Goal: Communication & Community: Share content

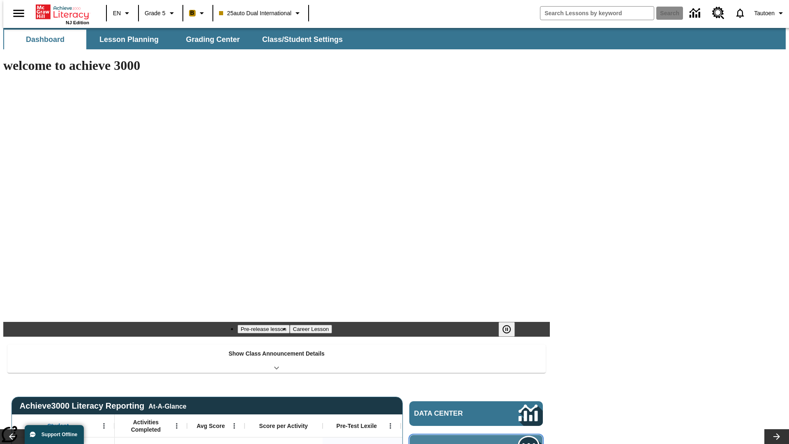
click at [478, 443] on span "Message Center" at bounding box center [454, 447] width 79 height 8
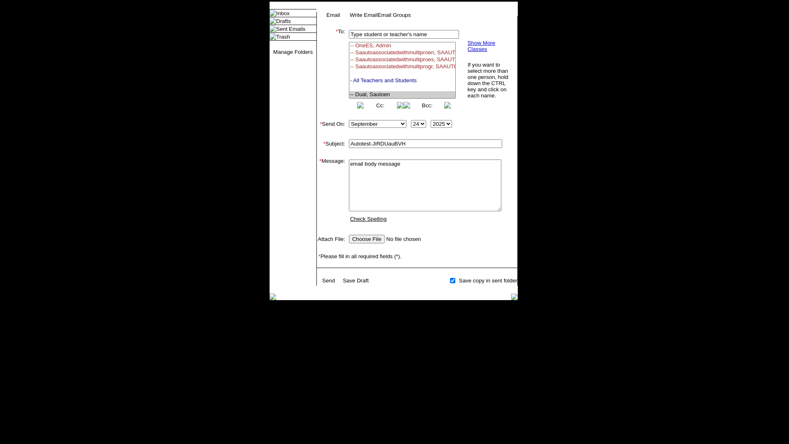
select select "U,21476361,1"
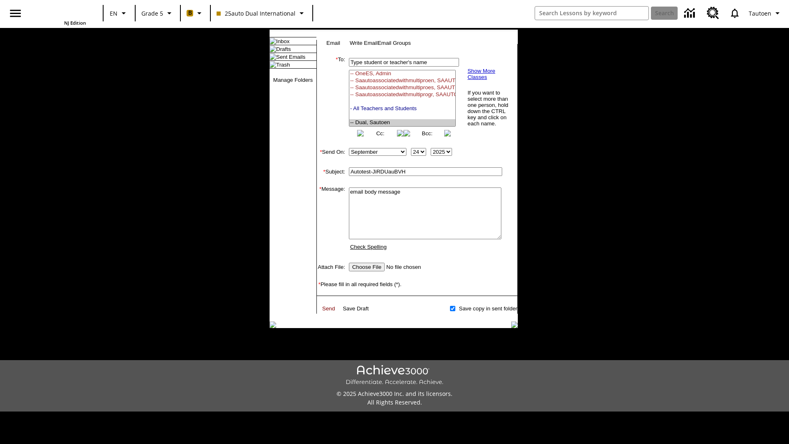
type textarea "email body message"
click at [329, 311] on link "Send" at bounding box center [328, 308] width 13 height 6
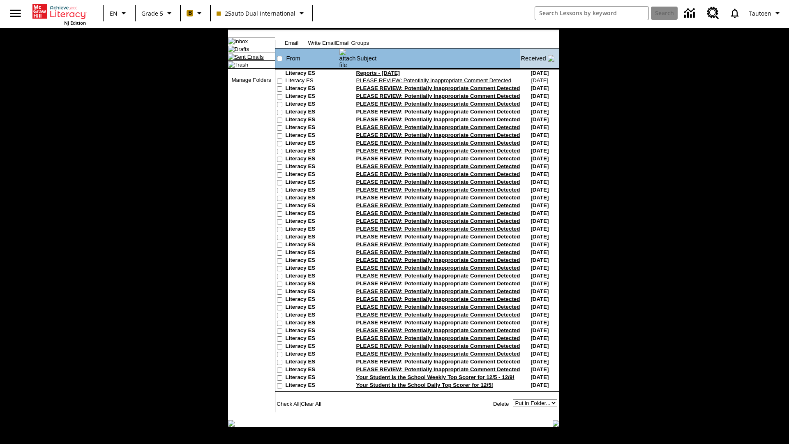
click at [242, 60] on link "Sent Emails" at bounding box center [249, 57] width 29 height 6
